Goal: Task Accomplishment & Management: Manage account settings

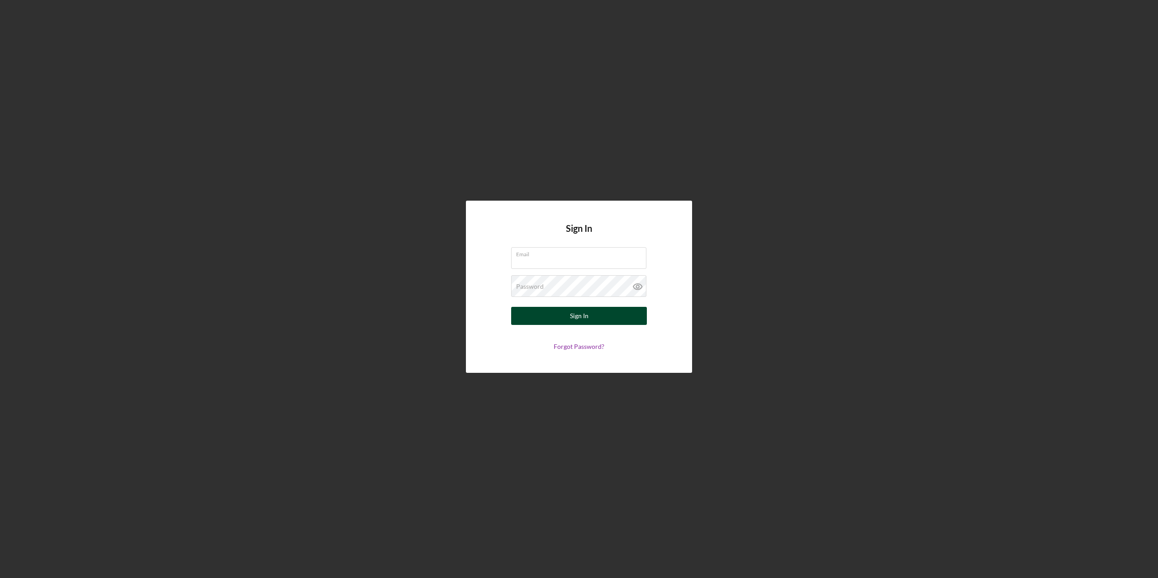
type input "[PERSON_NAME][EMAIL_ADDRESS][PERSON_NAME][DOMAIN_NAME]"
click at [591, 318] on button "Sign In" at bounding box center [579, 316] width 136 height 18
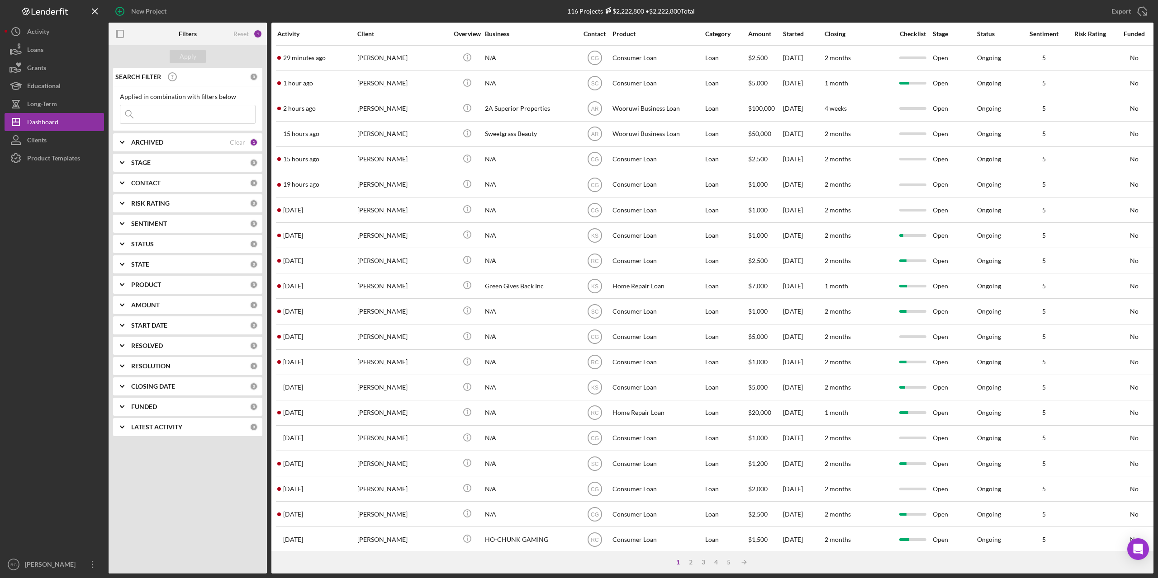
click at [149, 117] on input at bounding box center [187, 114] width 135 height 18
type input "l"
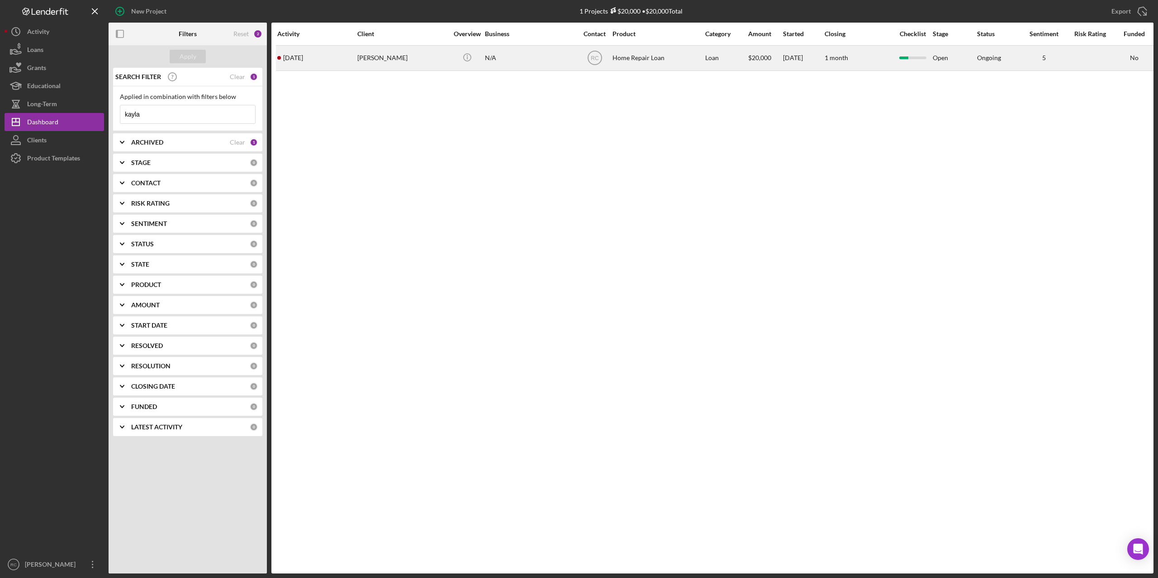
type input "kayla"
click at [378, 58] on div "[PERSON_NAME]" at bounding box center [402, 58] width 90 height 24
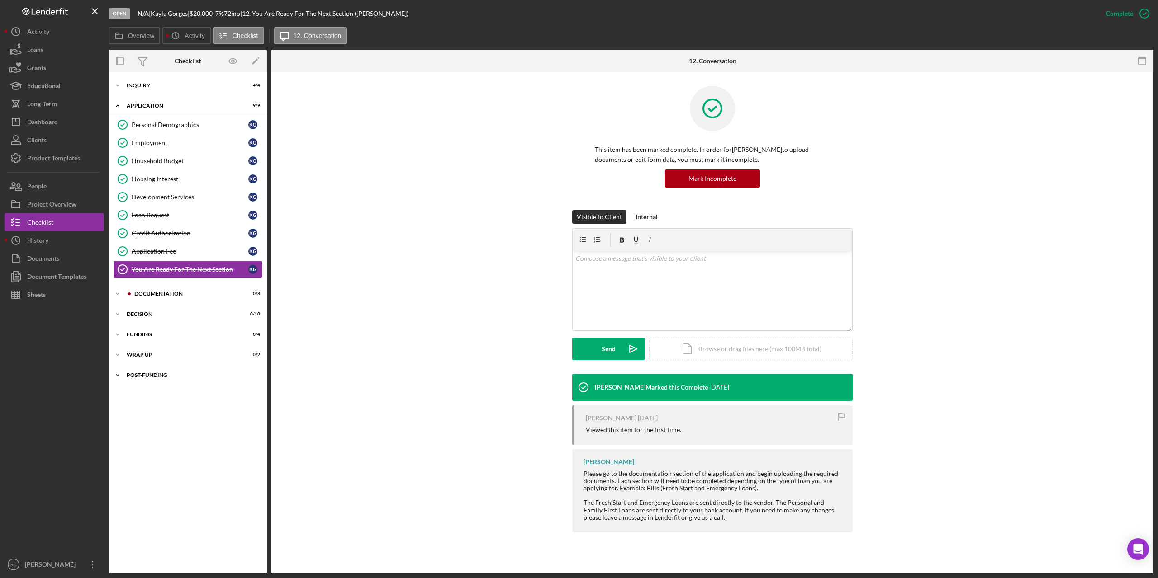
click at [149, 375] on div "Post-Funding" at bounding box center [191, 375] width 129 height 5
click at [141, 311] on div "Icon/Expander Decision 0 / 10" at bounding box center [188, 314] width 158 height 18
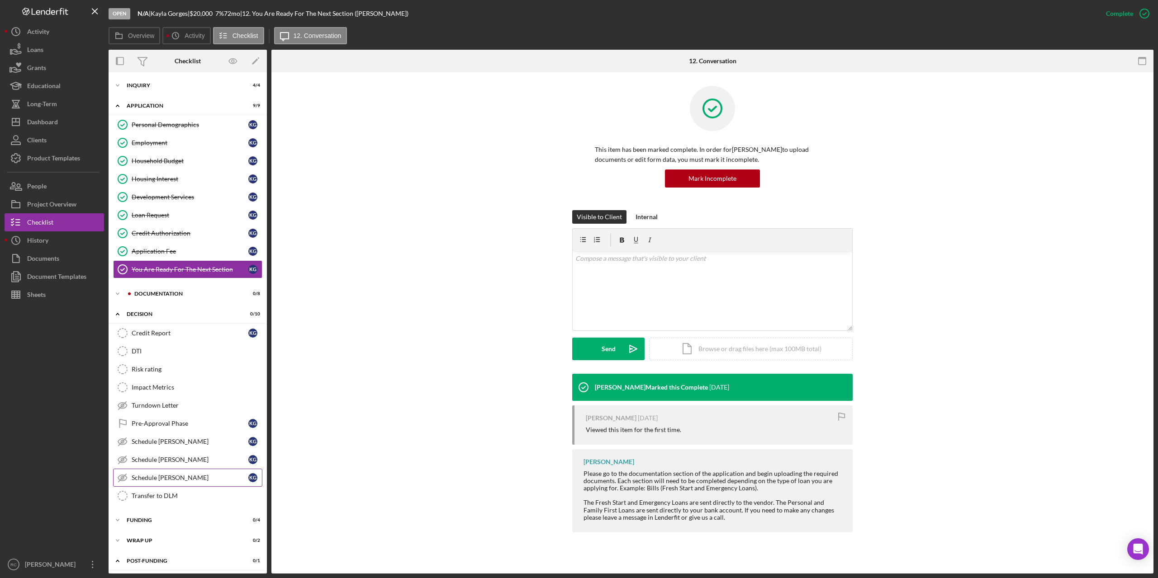
scroll to position [24, 0]
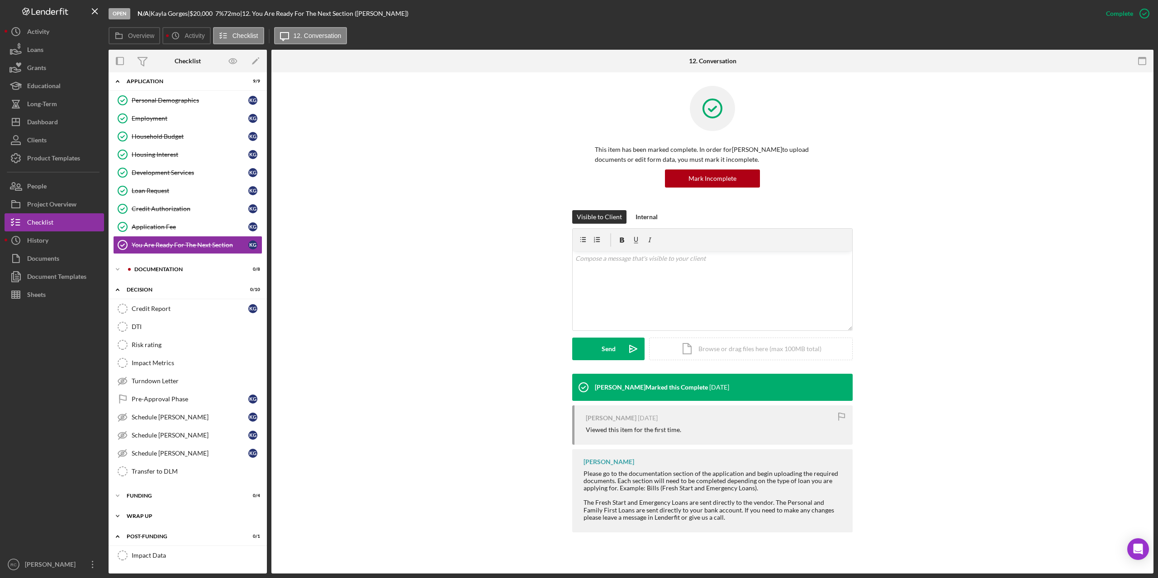
click at [148, 534] on div "Post-Funding" at bounding box center [182, 536] width 111 height 5
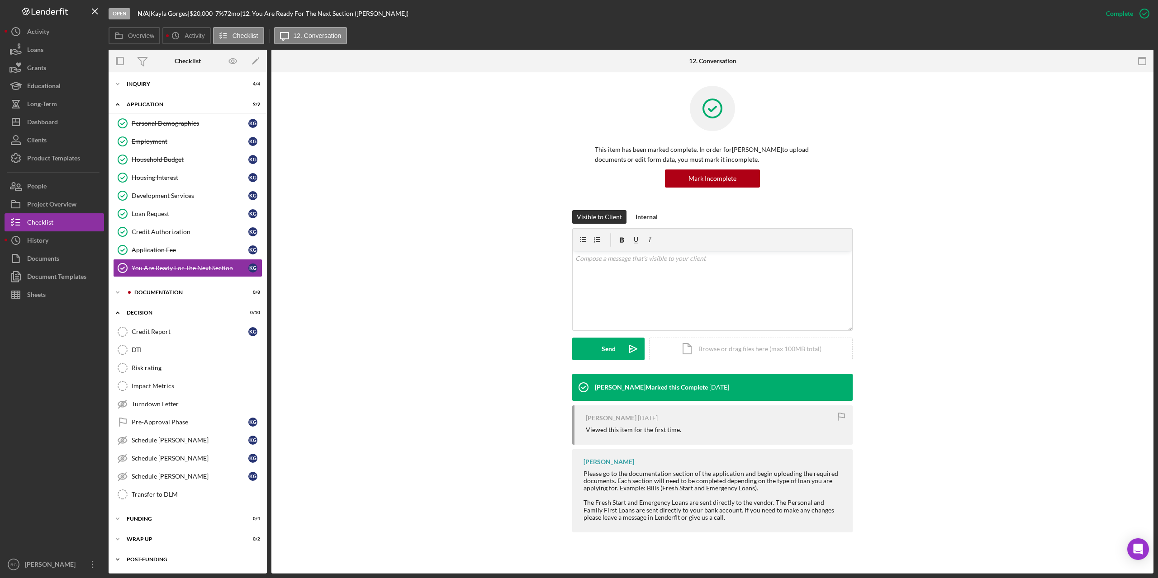
click at [145, 556] on div "Icon/Expander Post-Funding 0 / 1" at bounding box center [188, 560] width 158 height 18
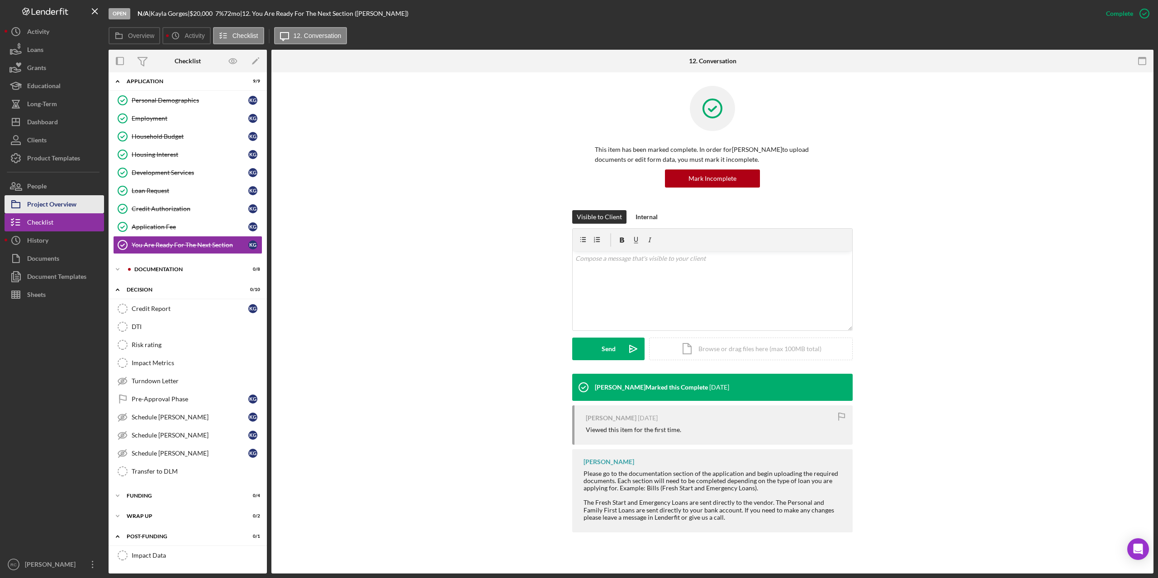
click at [68, 200] on div "Project Overview" at bounding box center [51, 205] width 49 height 20
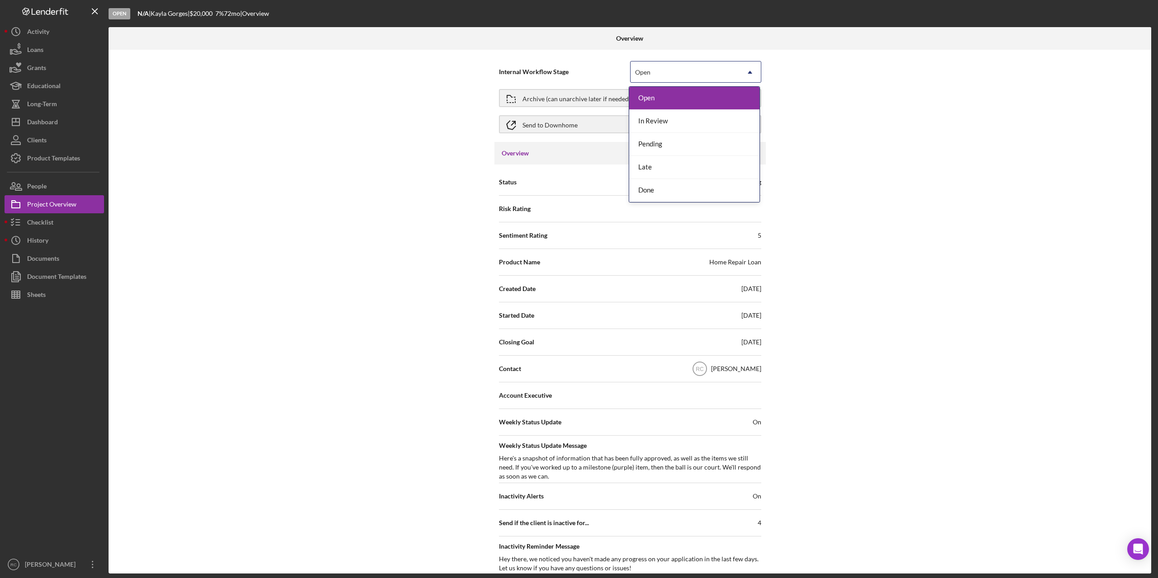
click at [653, 71] on div "Open" at bounding box center [684, 72] width 109 height 21
click at [660, 194] on div "Done" at bounding box center [694, 190] width 130 height 23
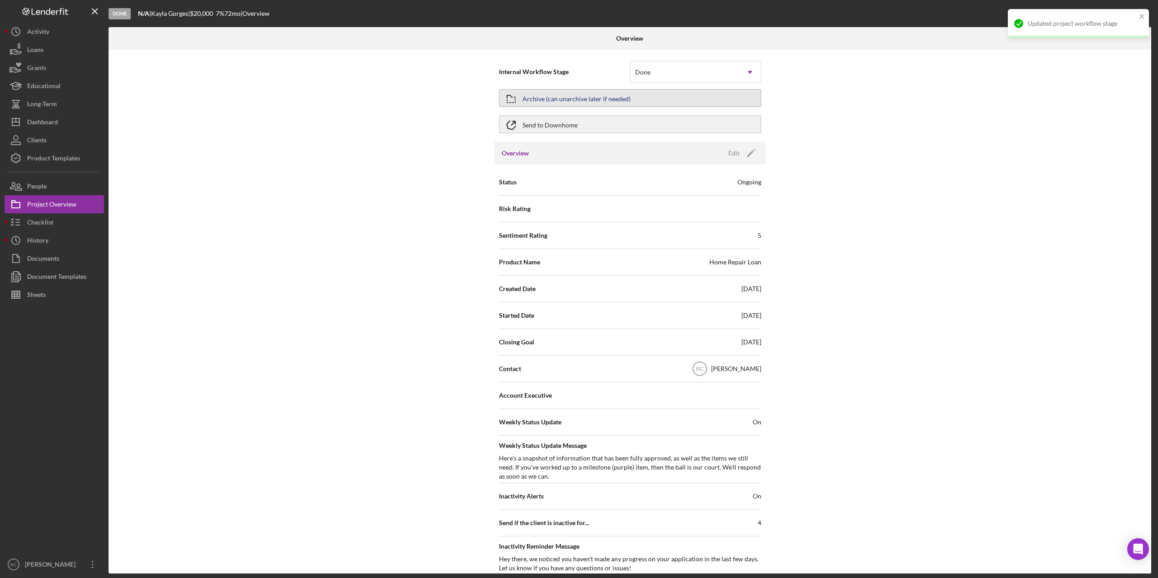
click at [595, 100] on div "Archive (can unarchive later if needed)" at bounding box center [576, 98] width 108 height 16
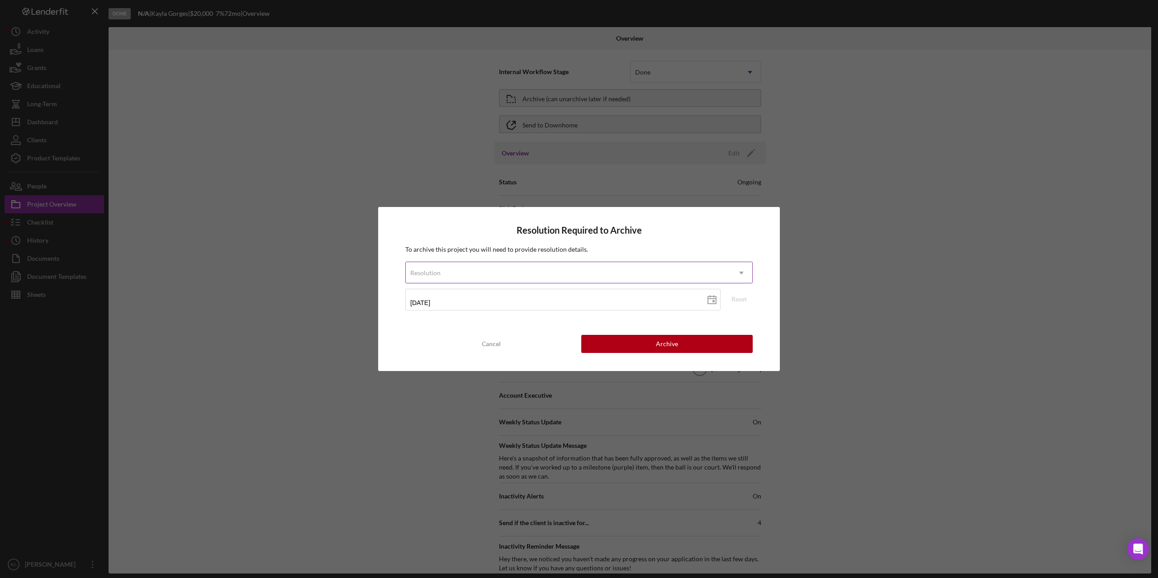
click at [557, 273] on div "Resolution" at bounding box center [568, 273] width 325 height 21
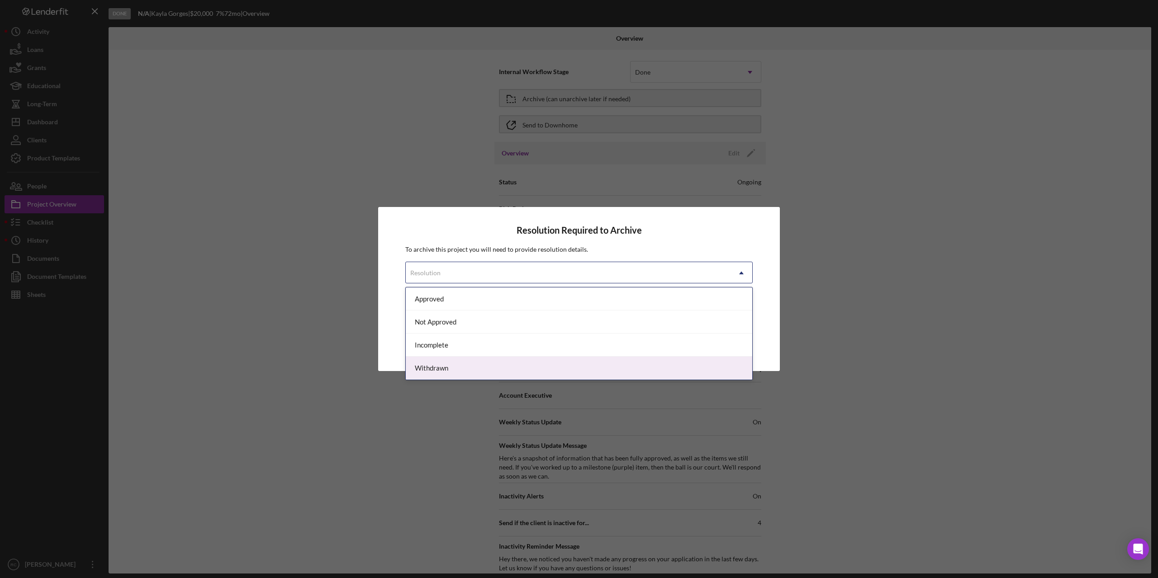
click at [516, 365] on div "Withdrawn" at bounding box center [579, 368] width 346 height 23
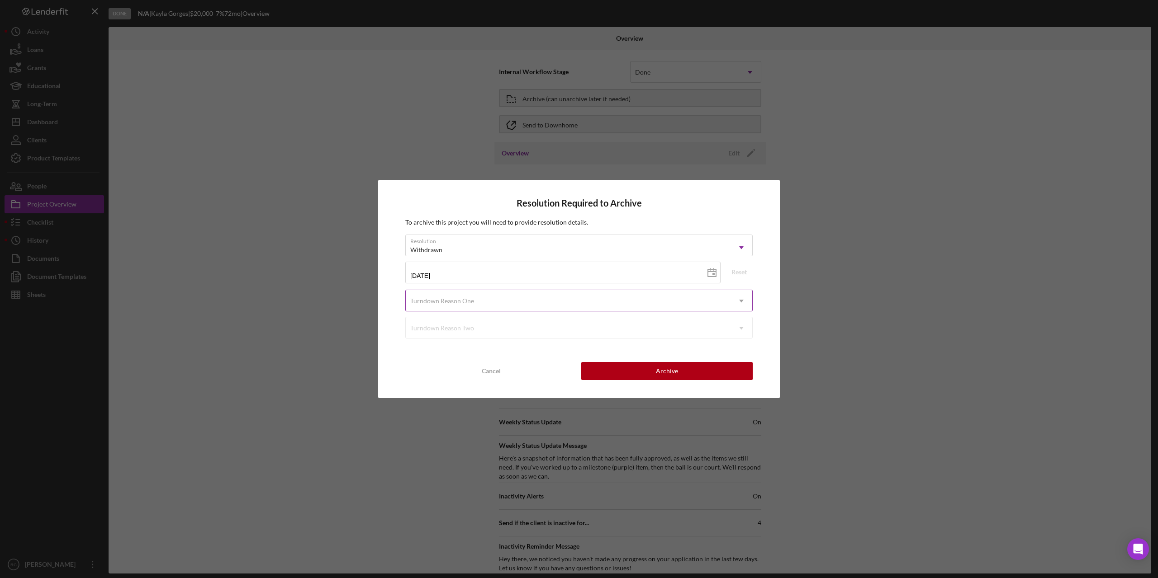
click at [504, 302] on div "Turndown Reason One" at bounding box center [568, 301] width 325 height 21
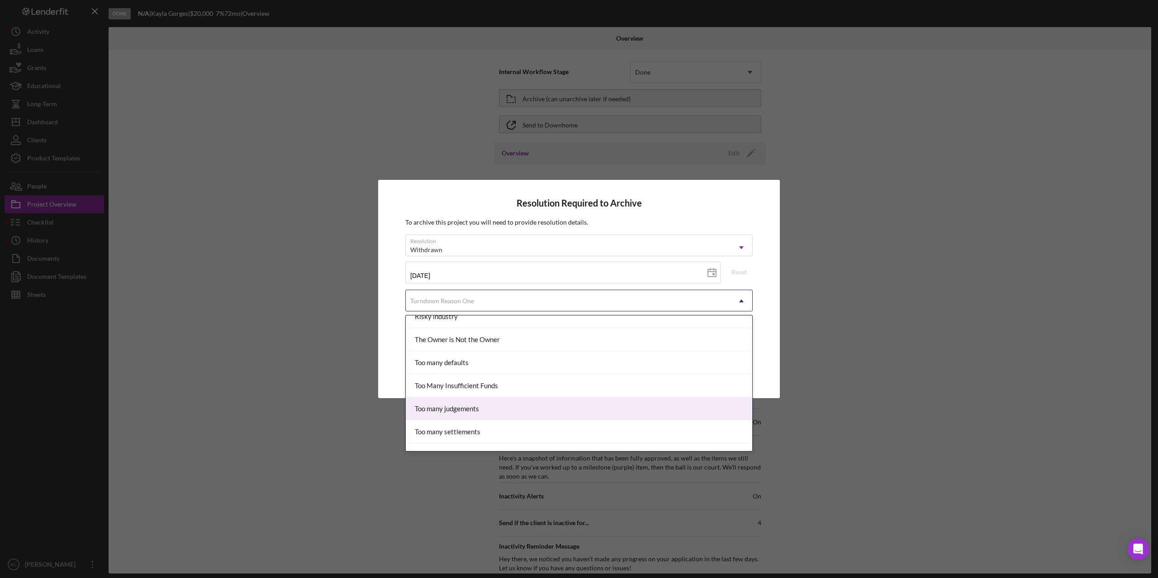
scroll to position [1133, 0]
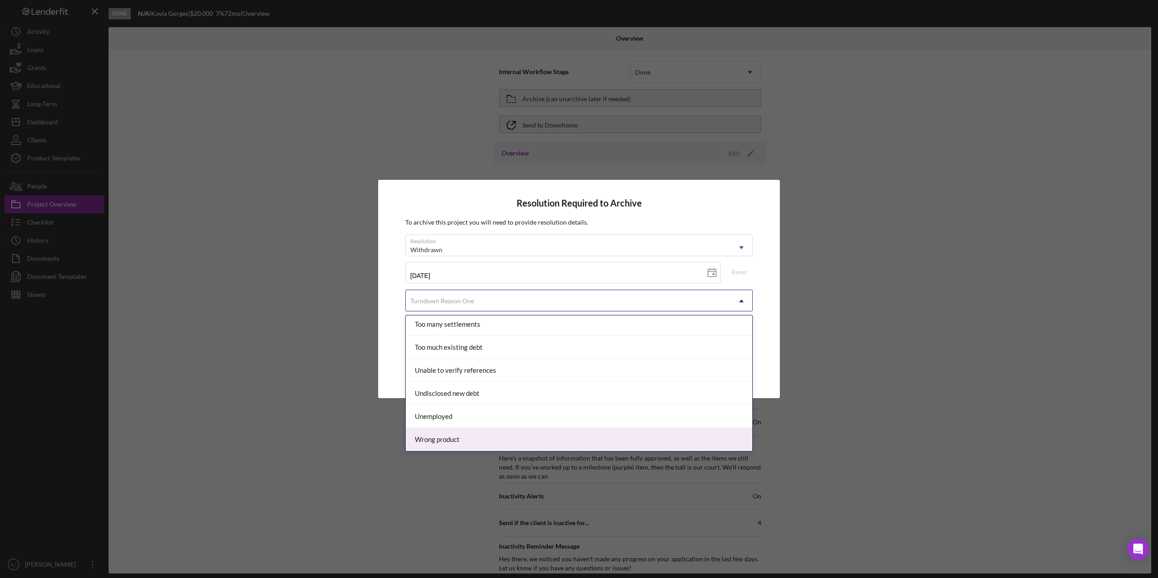
click at [518, 437] on div "Wrong product" at bounding box center [579, 439] width 346 height 23
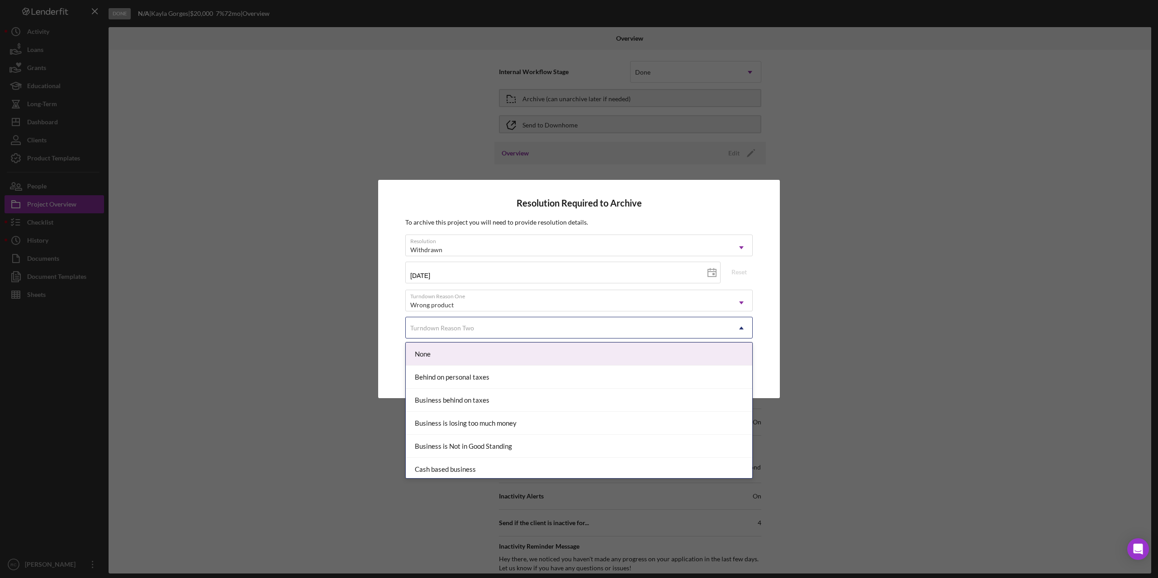
click at [600, 326] on div "Turndown Reason Two" at bounding box center [568, 328] width 325 height 21
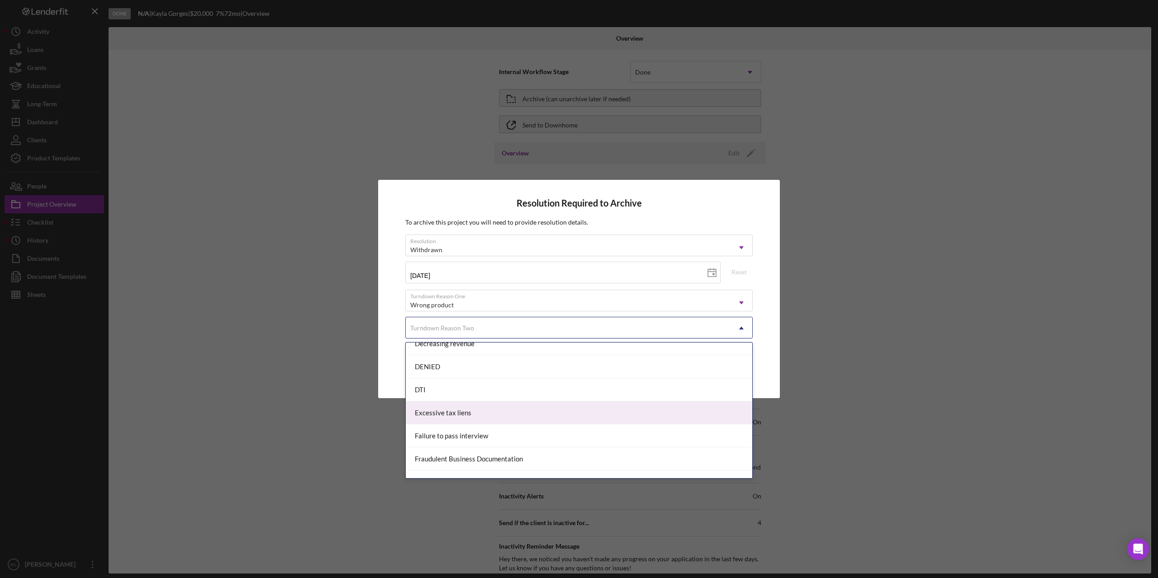
scroll to position [422, 0]
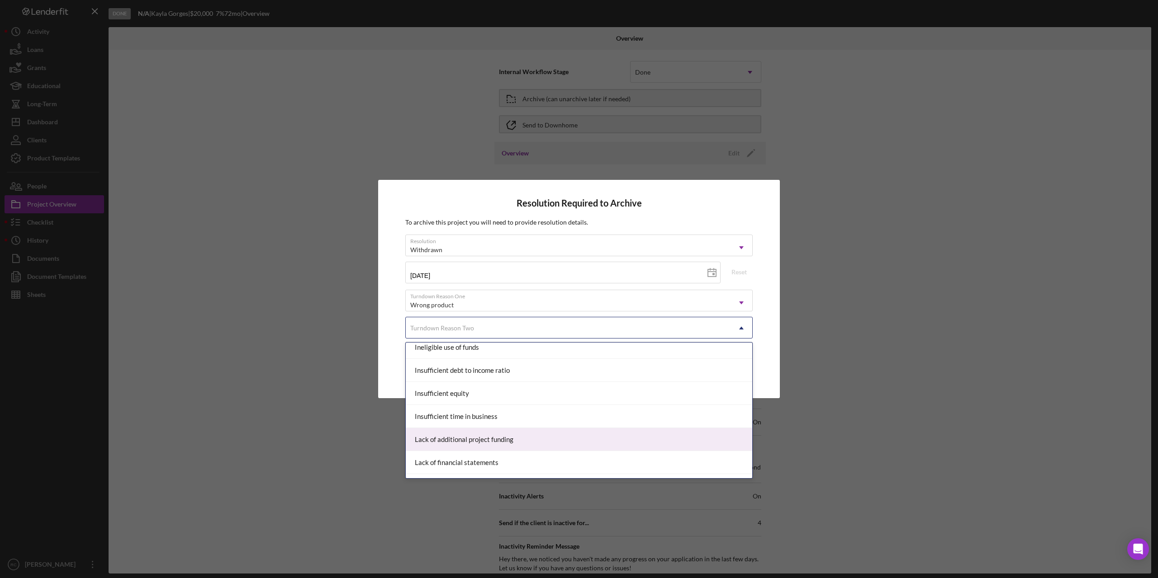
click at [865, 435] on div "Resolution Required to Archive To archive this project you will need to provide…" at bounding box center [579, 289] width 1158 height 578
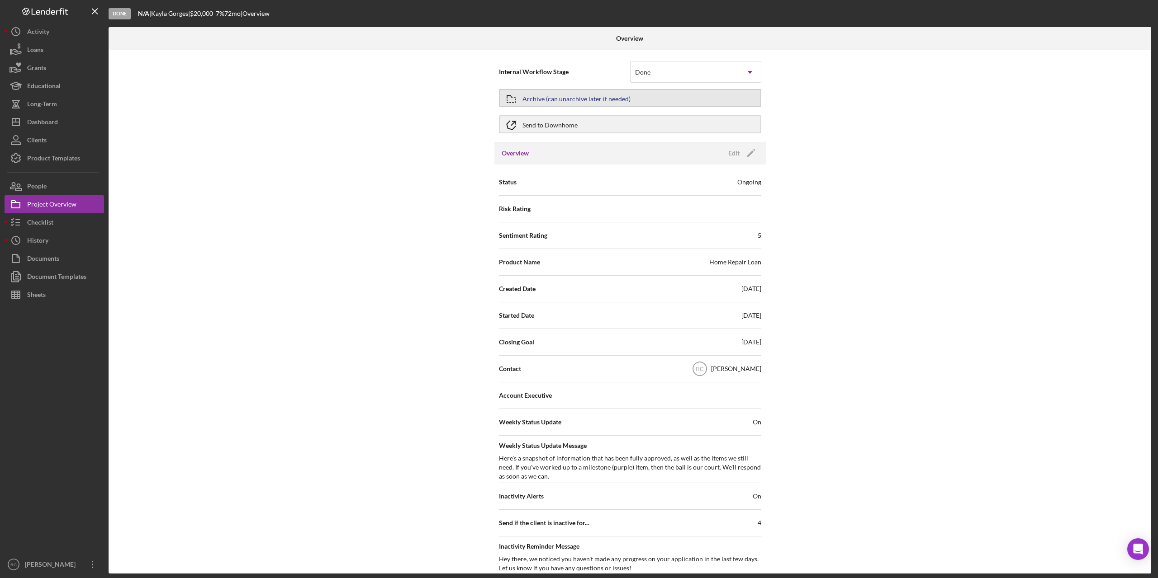
click at [544, 102] on div "Archive (can unarchive later if needed)" at bounding box center [576, 98] width 108 height 16
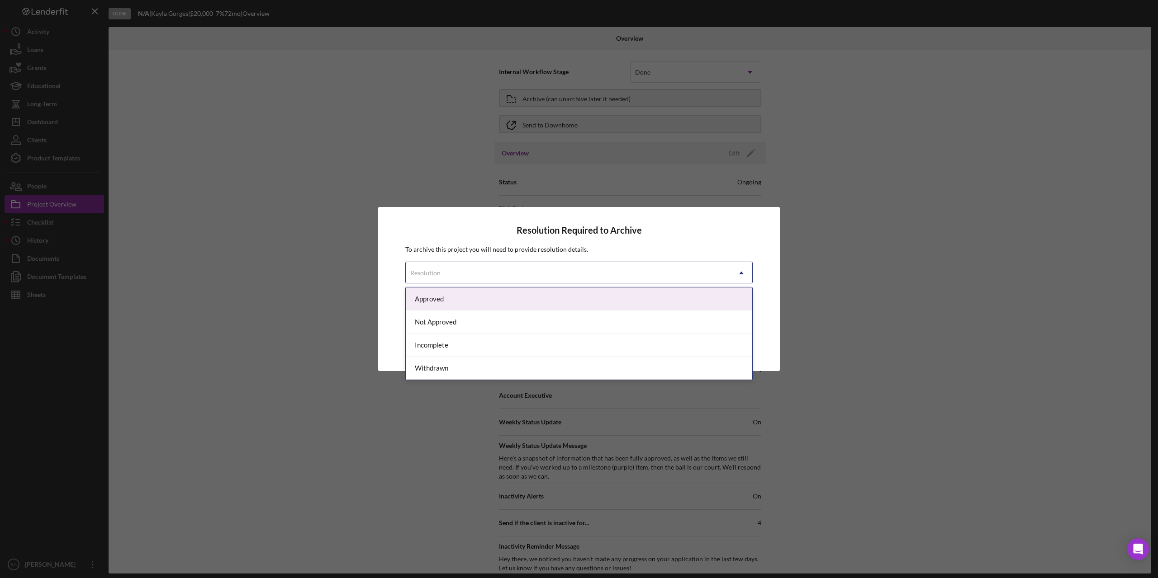
click at [634, 273] on div "Resolution" at bounding box center [568, 273] width 325 height 21
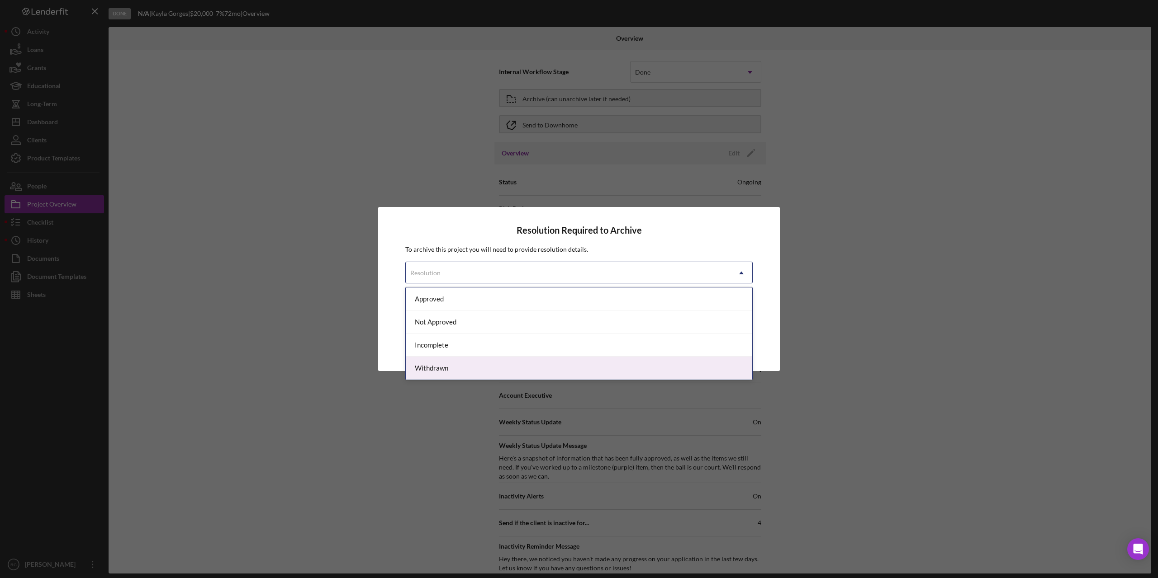
click at [589, 365] on div "Withdrawn" at bounding box center [579, 368] width 346 height 23
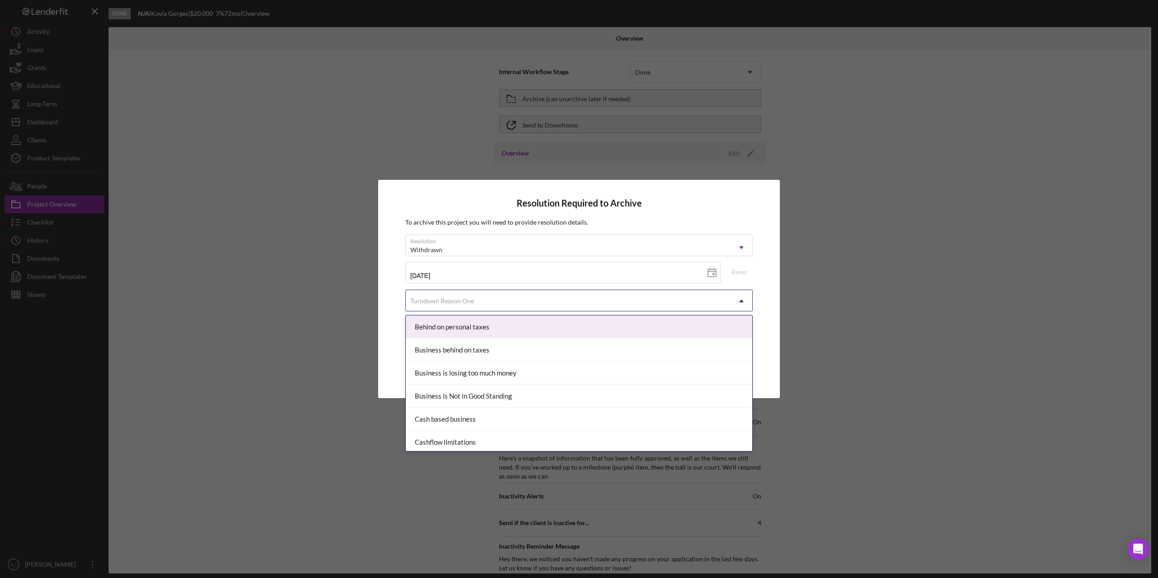
click at [602, 307] on div "Turndown Reason One" at bounding box center [568, 301] width 325 height 21
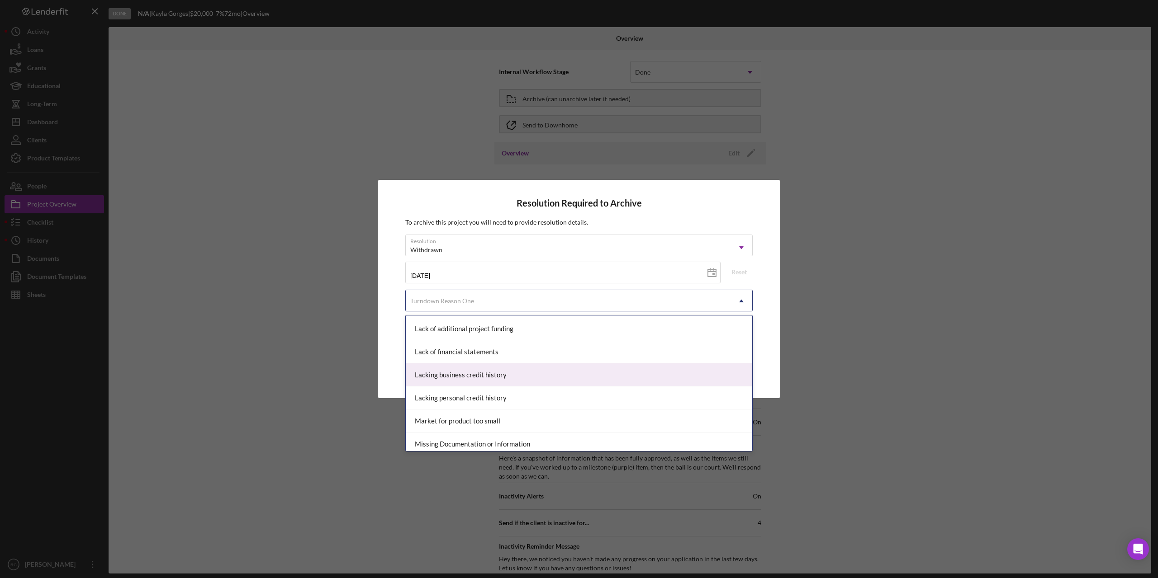
scroll to position [663, 0]
click at [523, 371] on div "No Response" at bounding box center [579, 378] width 346 height 23
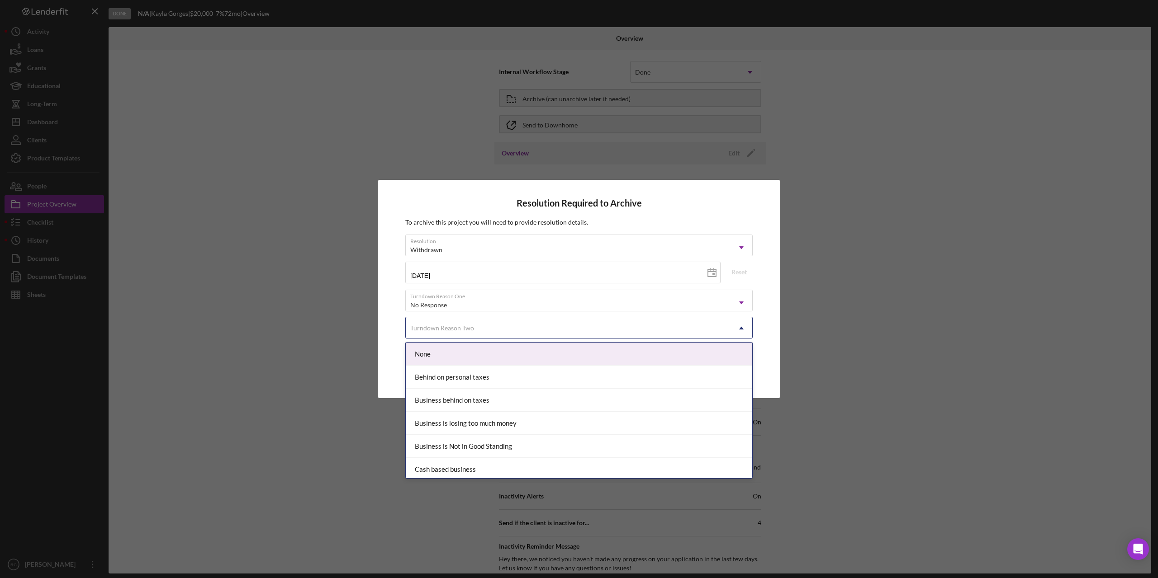
click at [535, 331] on div "Turndown Reason Two" at bounding box center [568, 328] width 325 height 21
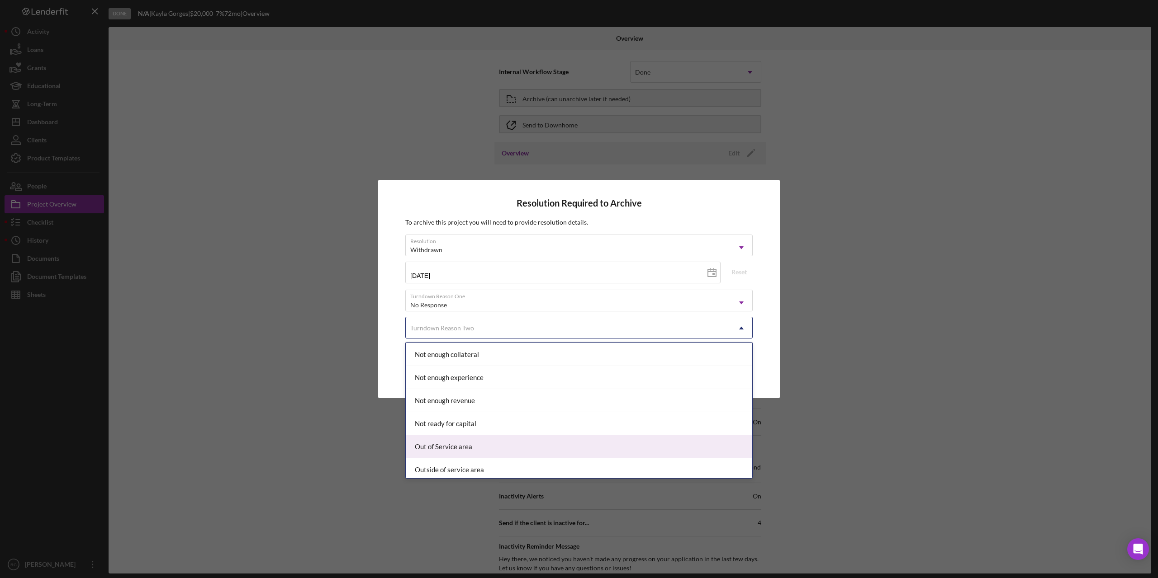
scroll to position [844, 0]
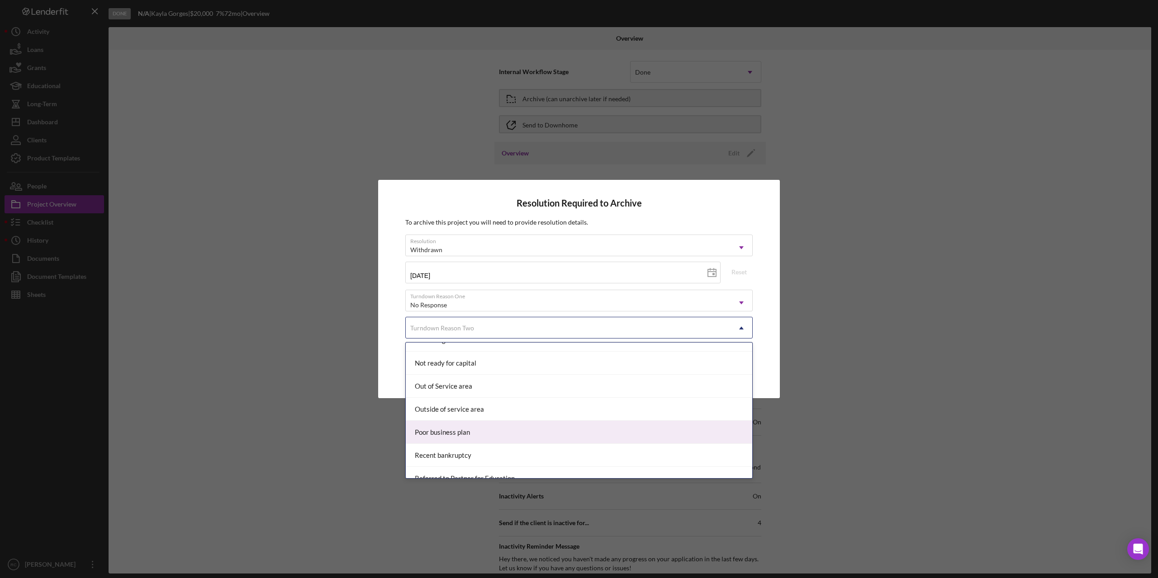
click at [845, 449] on div "Resolution Required to Archive To archive this project you will need to provide…" at bounding box center [579, 289] width 1158 height 578
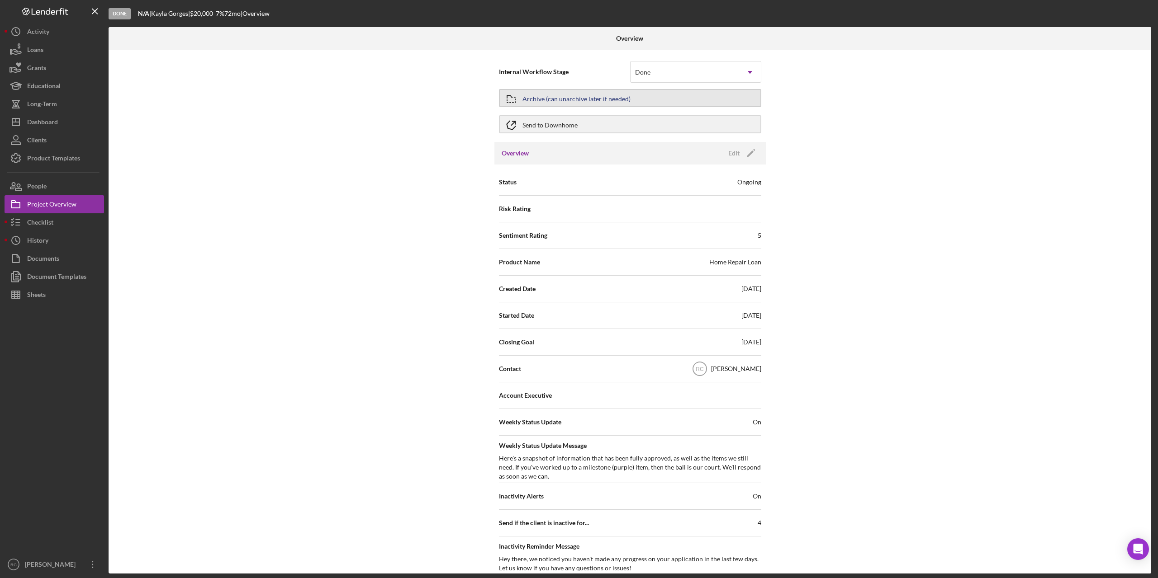
click at [623, 95] on div "Archive (can unarchive later if needed)" at bounding box center [576, 98] width 108 height 16
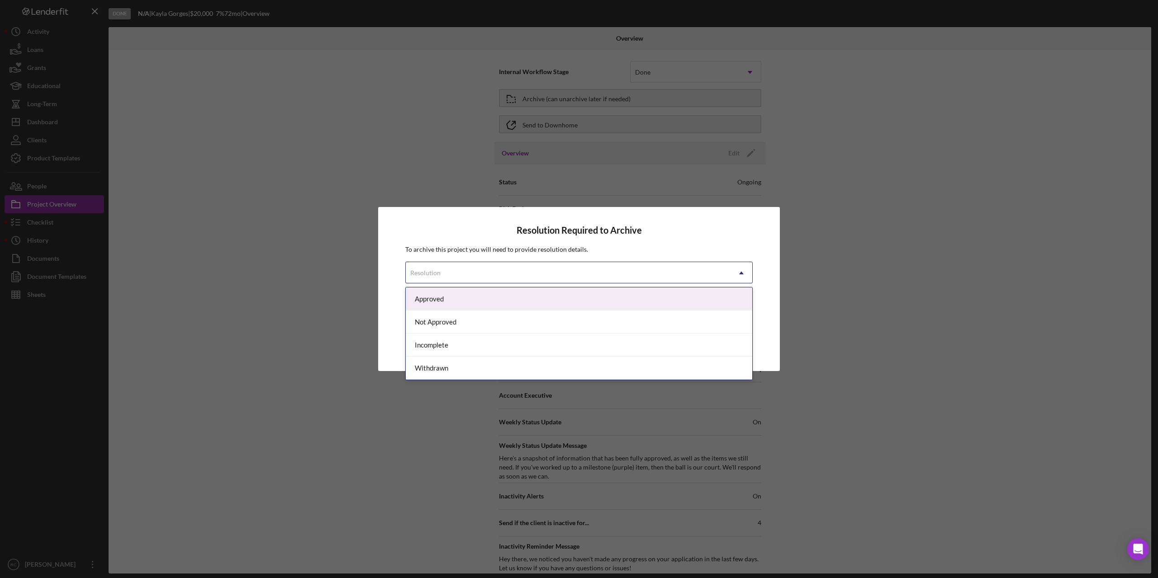
click at [585, 272] on div "Resolution" at bounding box center [568, 273] width 325 height 21
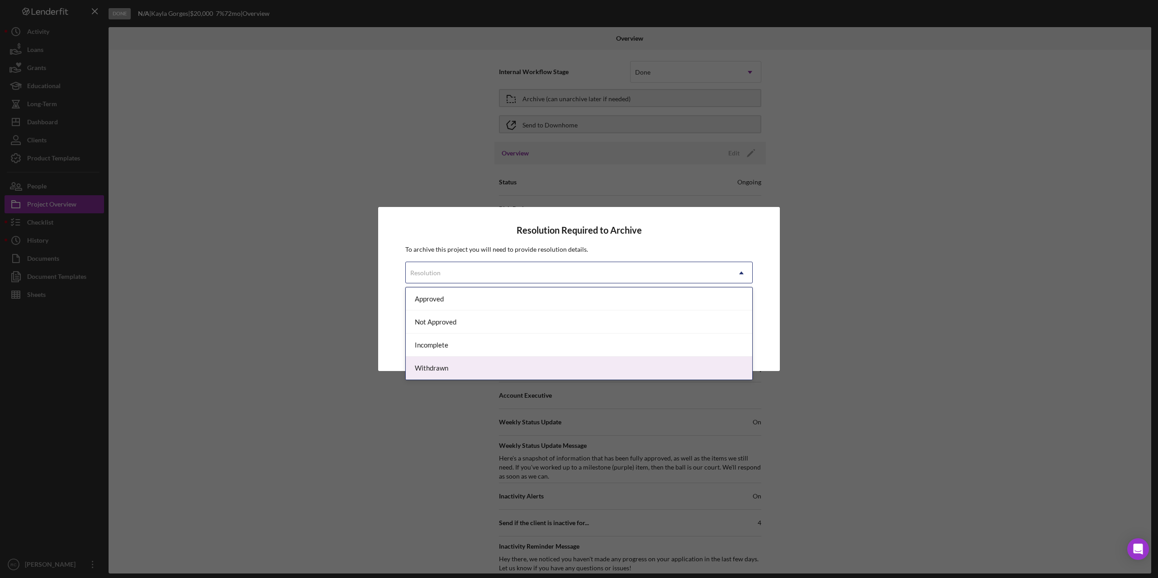
click at [550, 365] on div "Withdrawn" at bounding box center [579, 368] width 346 height 23
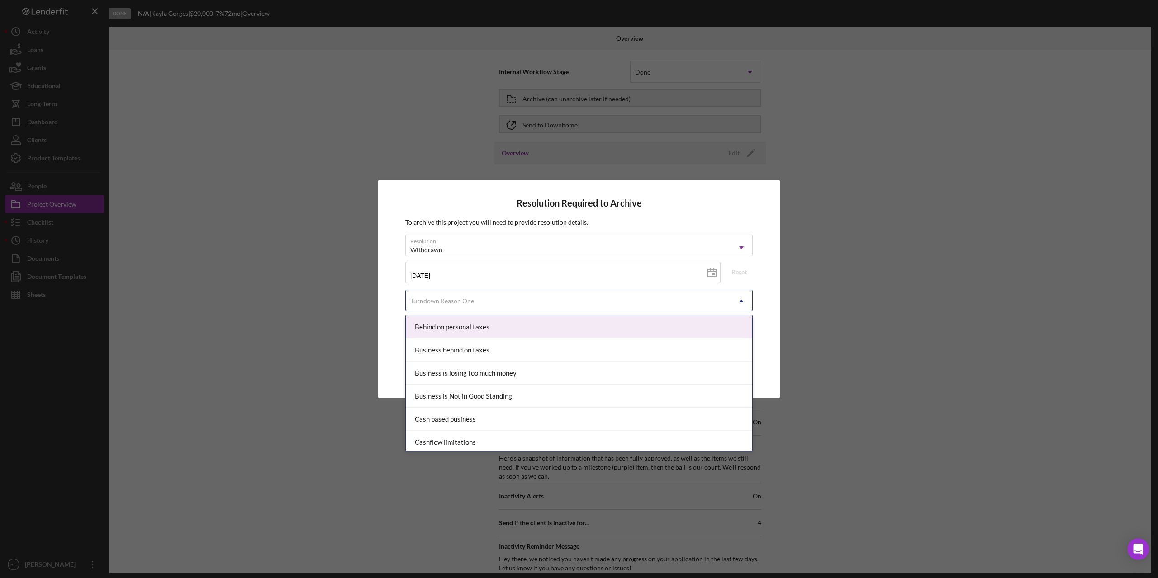
click at [517, 298] on div "Turndown Reason One" at bounding box center [568, 301] width 325 height 21
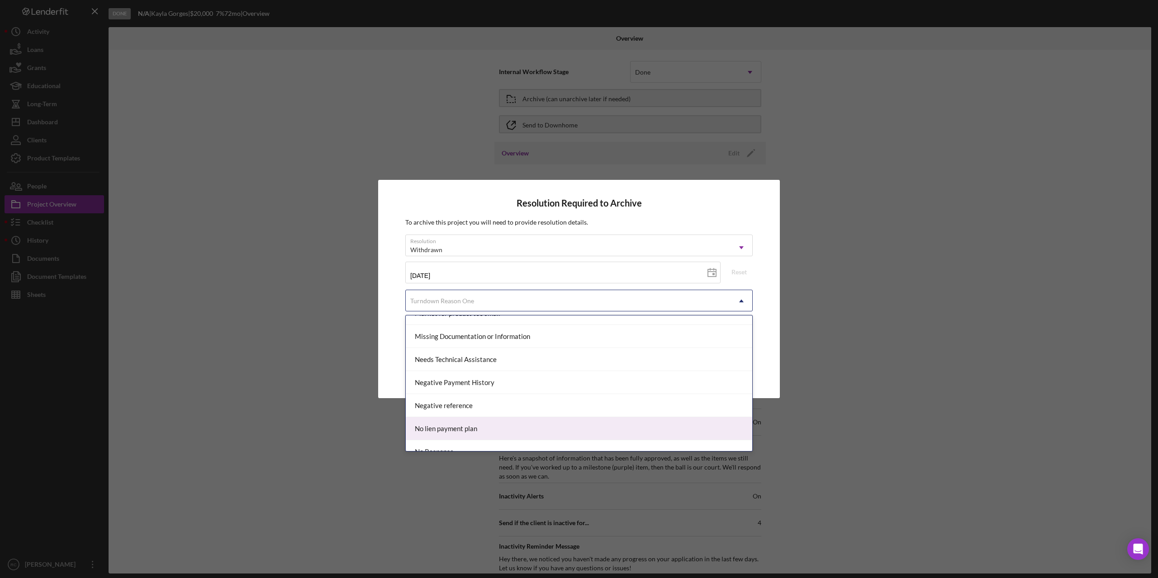
scroll to position [650, 0]
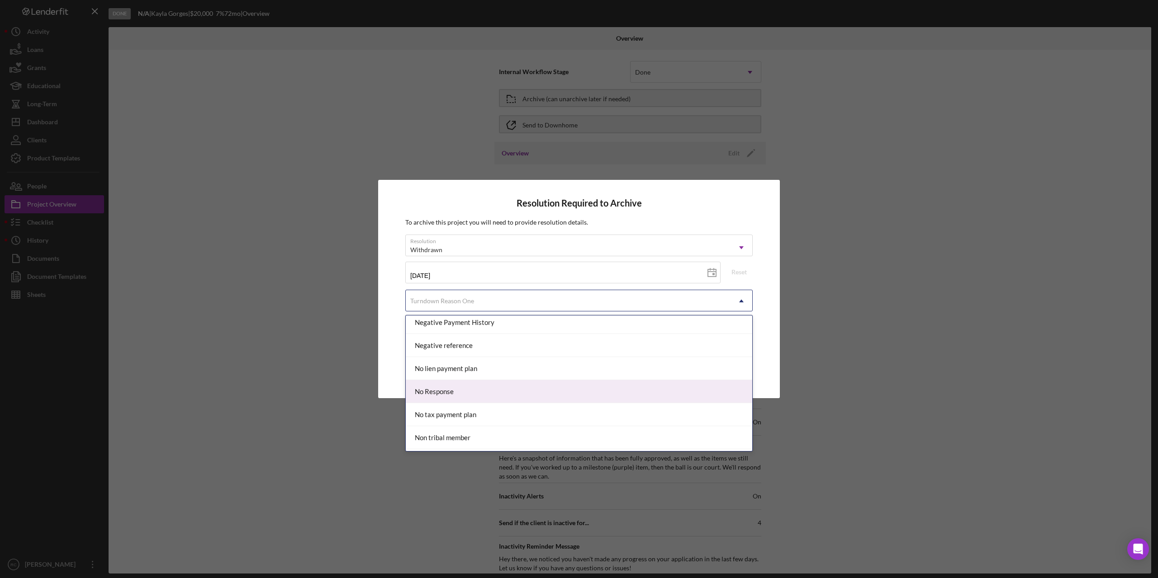
click at [468, 393] on div "No Response" at bounding box center [579, 391] width 346 height 23
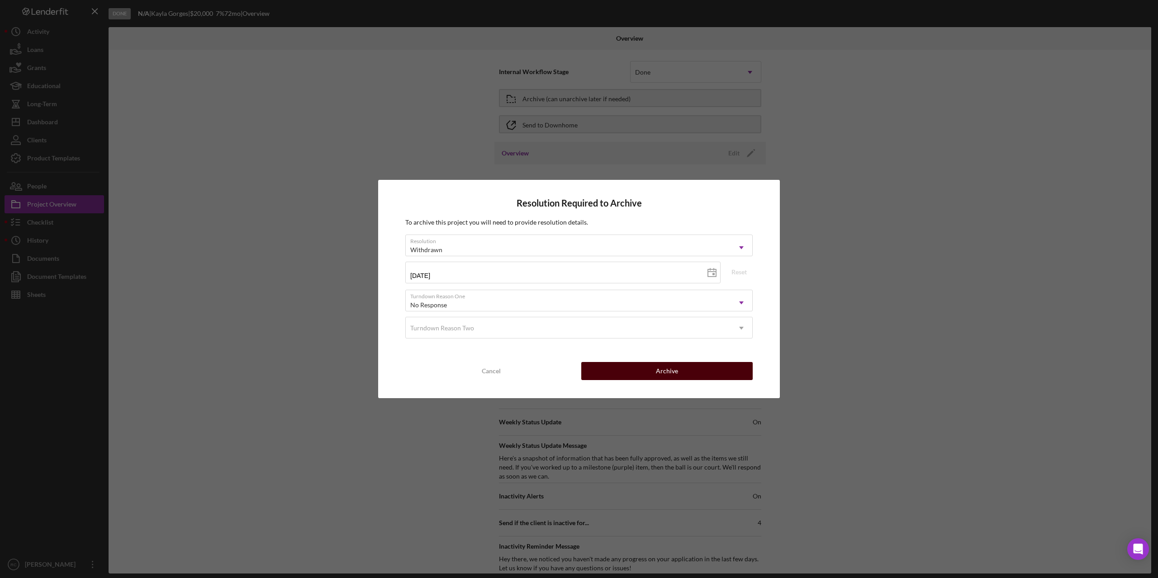
click at [632, 370] on button "Archive" at bounding box center [666, 371] width 171 height 18
